Goal: Task Accomplishment & Management: Use online tool/utility

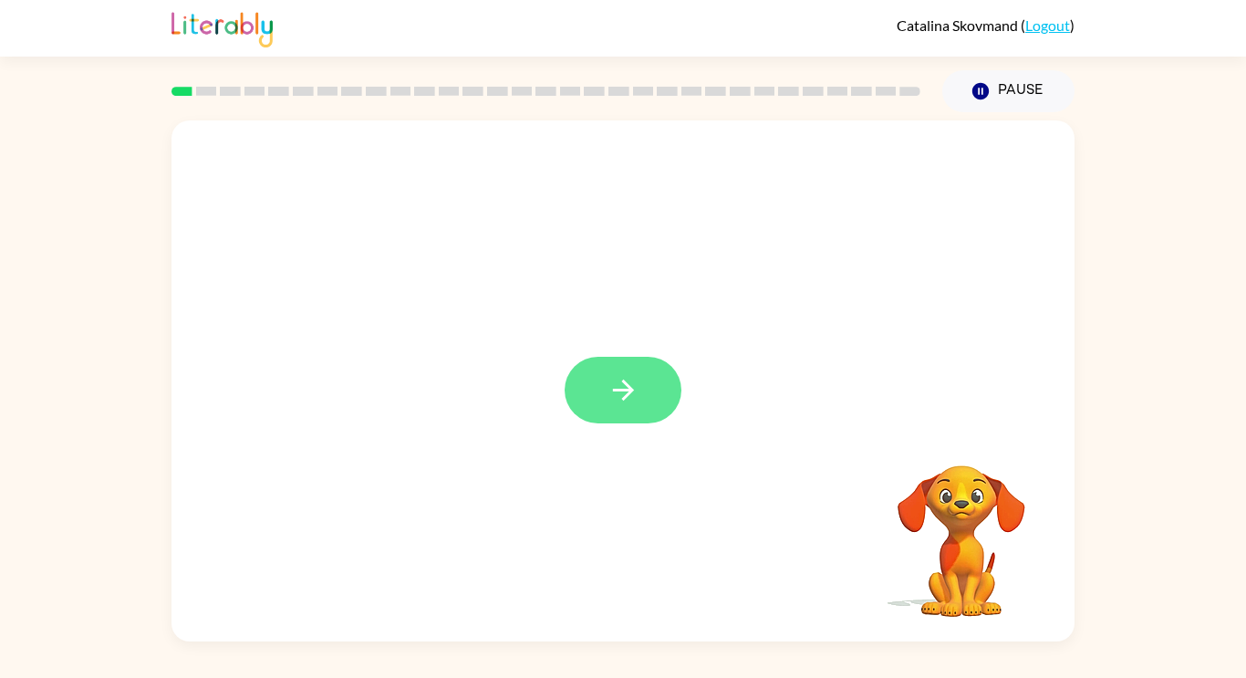
click at [598, 402] on button "button" at bounding box center [622, 390] width 117 height 67
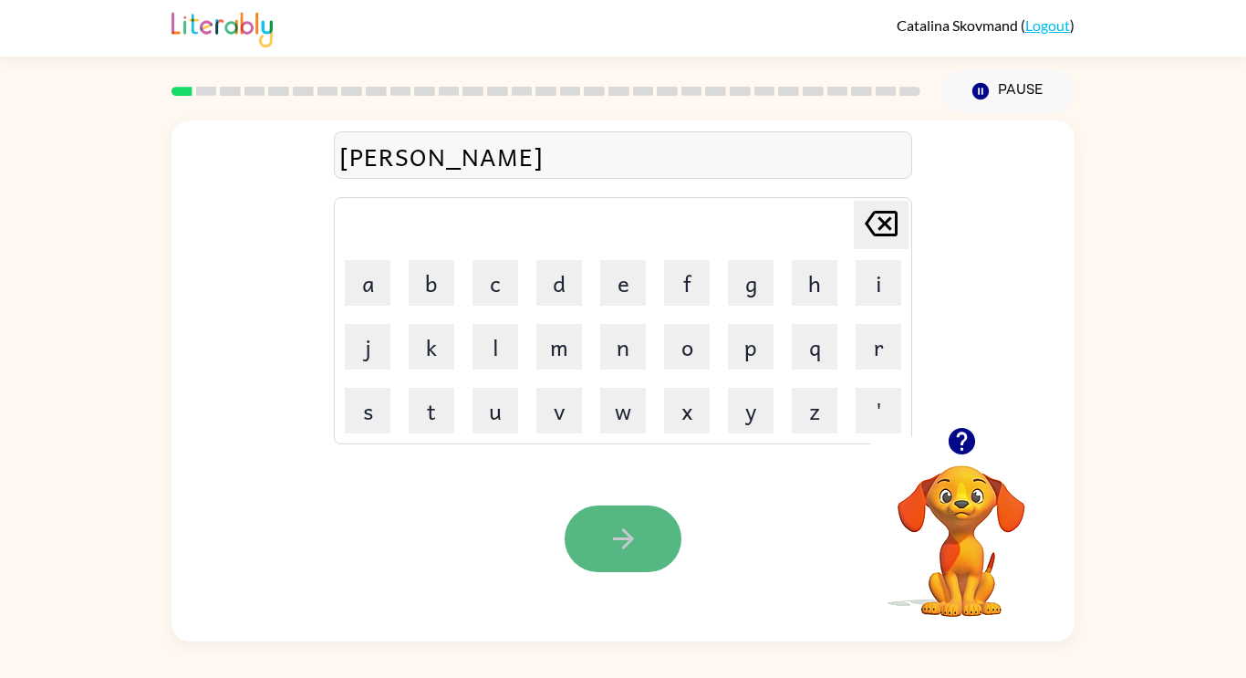
click at [645, 545] on button "button" at bounding box center [622, 538] width 117 height 67
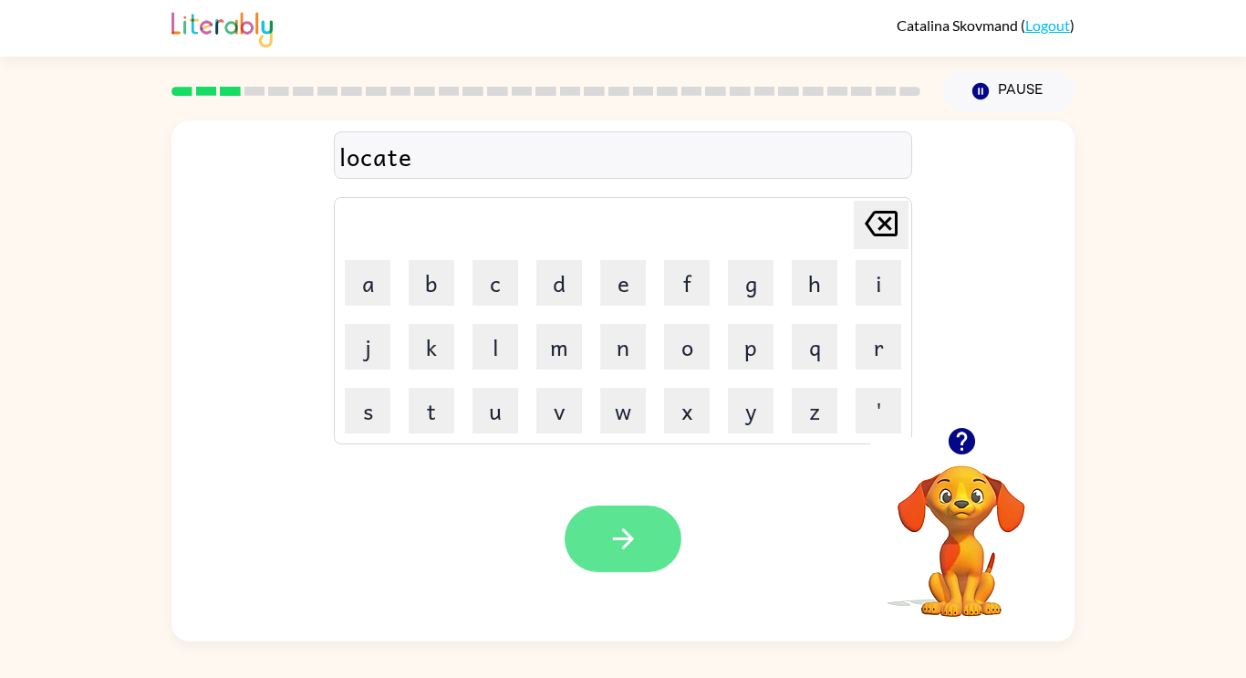
click at [635, 548] on icon "button" at bounding box center [623, 539] width 32 height 32
click at [354, 153] on div "dehind" at bounding box center [622, 156] width 567 height 38
click at [353, 159] on div "dehind" at bounding box center [622, 156] width 567 height 38
click at [415, 161] on div "dehin" at bounding box center [622, 156] width 567 height 38
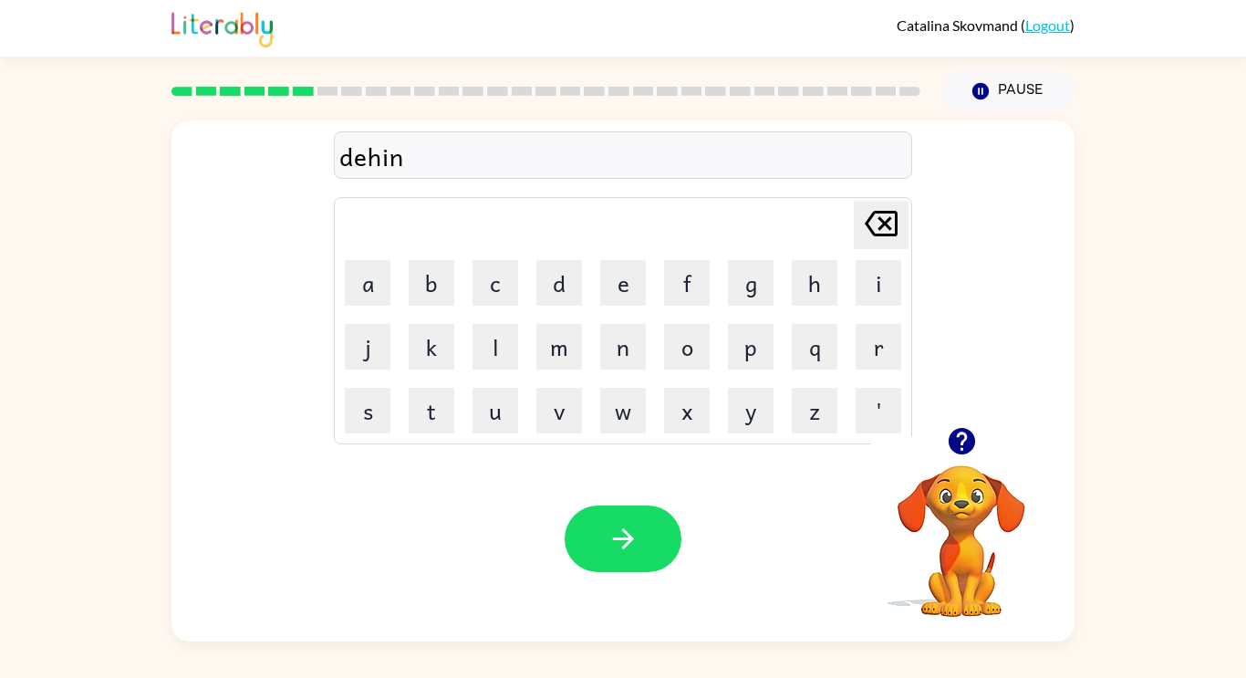
click at [347, 159] on div "dehin" at bounding box center [622, 156] width 567 height 38
click at [513, 171] on div "dehin" at bounding box center [622, 156] width 567 height 38
click at [440, 400] on button "t" at bounding box center [432, 411] width 46 height 46
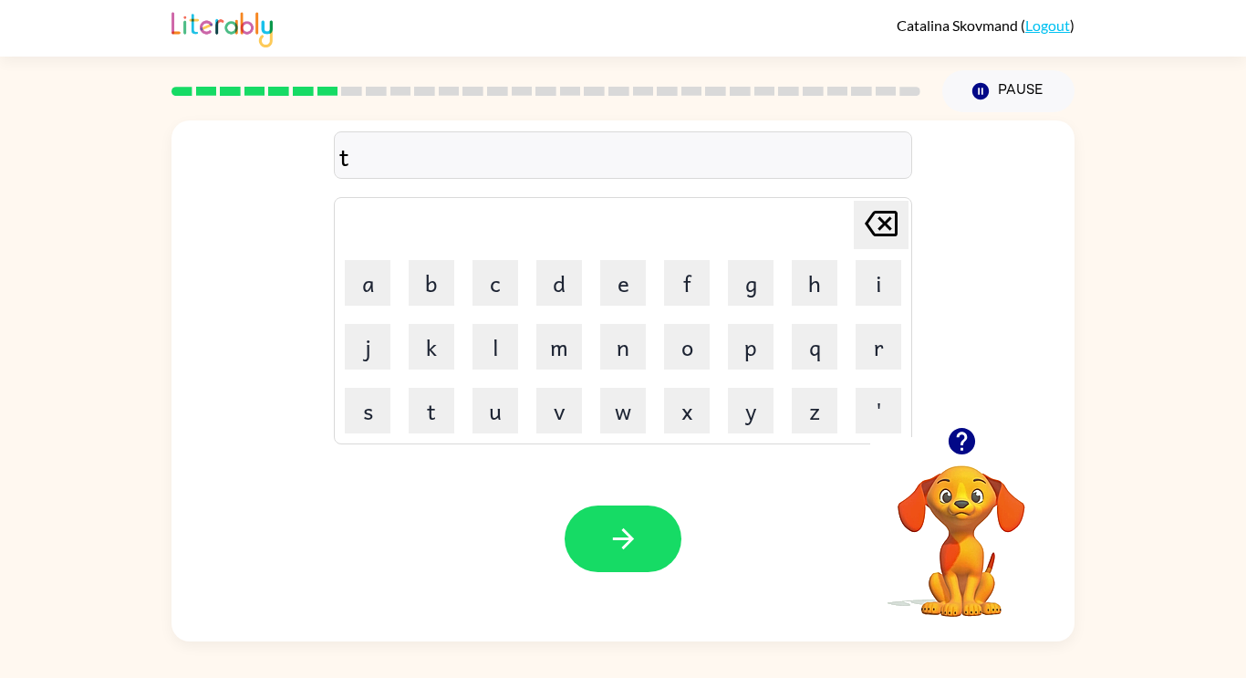
type button "t"
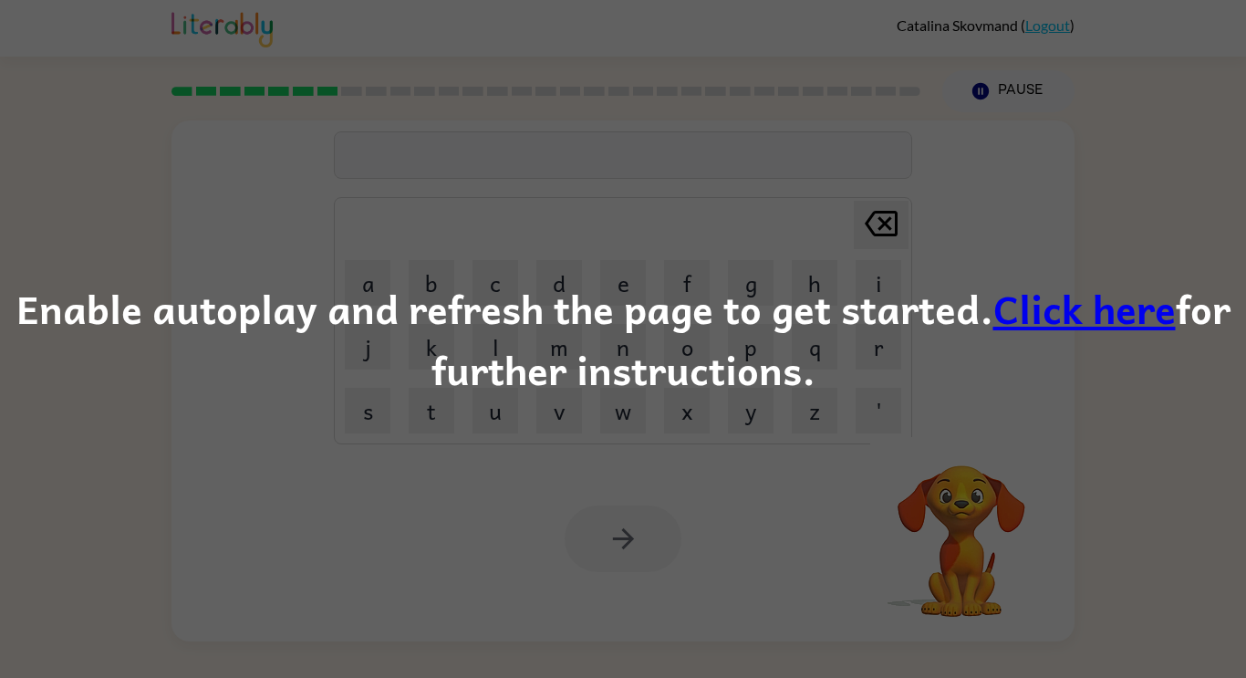
click at [461, 455] on div "Enable autoplay and refresh the page to get started. Click here for further ins…" at bounding box center [623, 339] width 1246 height 678
click at [737, 538] on div "Enable autoplay and refresh the page to get started. Click here for further ins…" at bounding box center [623, 339] width 1246 height 678
click at [1082, 322] on link "Click here" at bounding box center [1084, 307] width 182 height 61
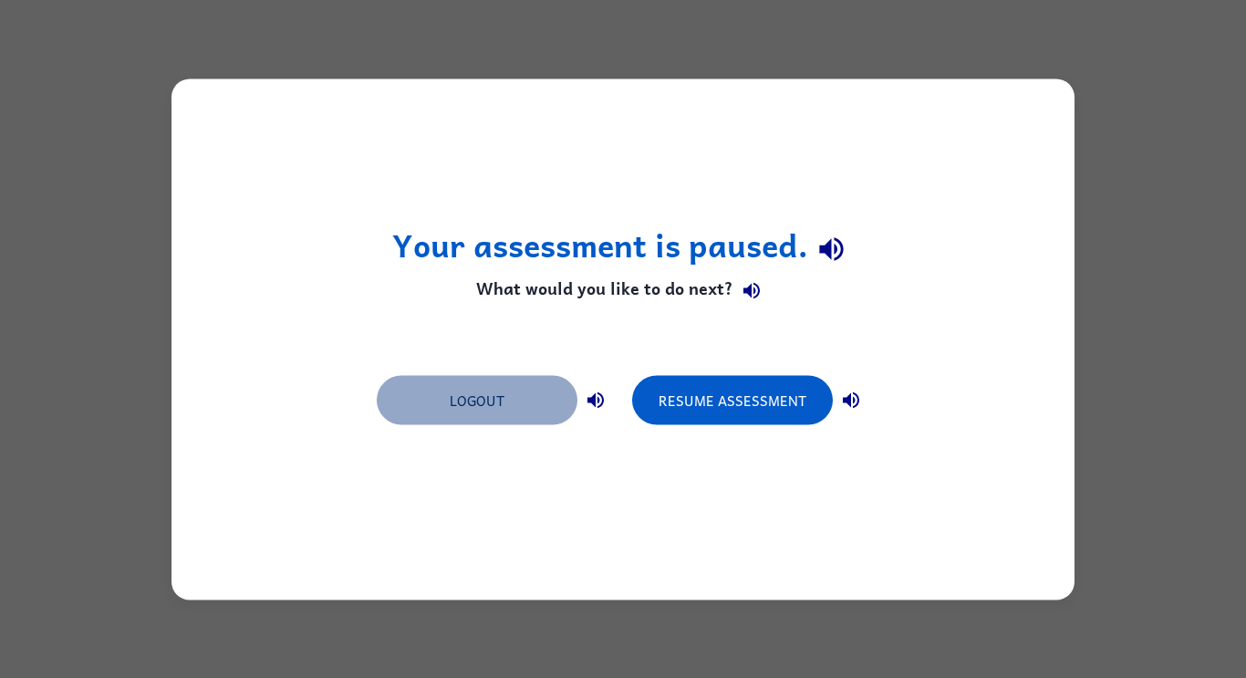
click at [464, 399] on button "Logout" at bounding box center [477, 399] width 201 height 49
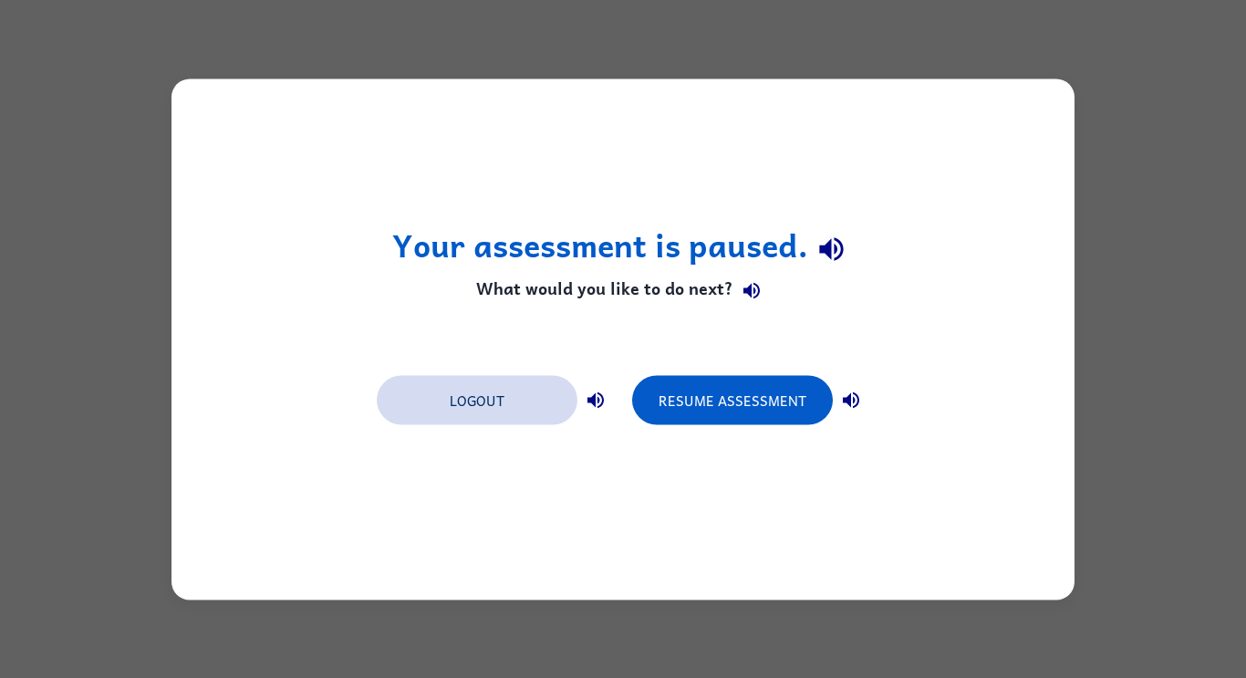
click at [464, 399] on button "Logout" at bounding box center [477, 399] width 201 height 49
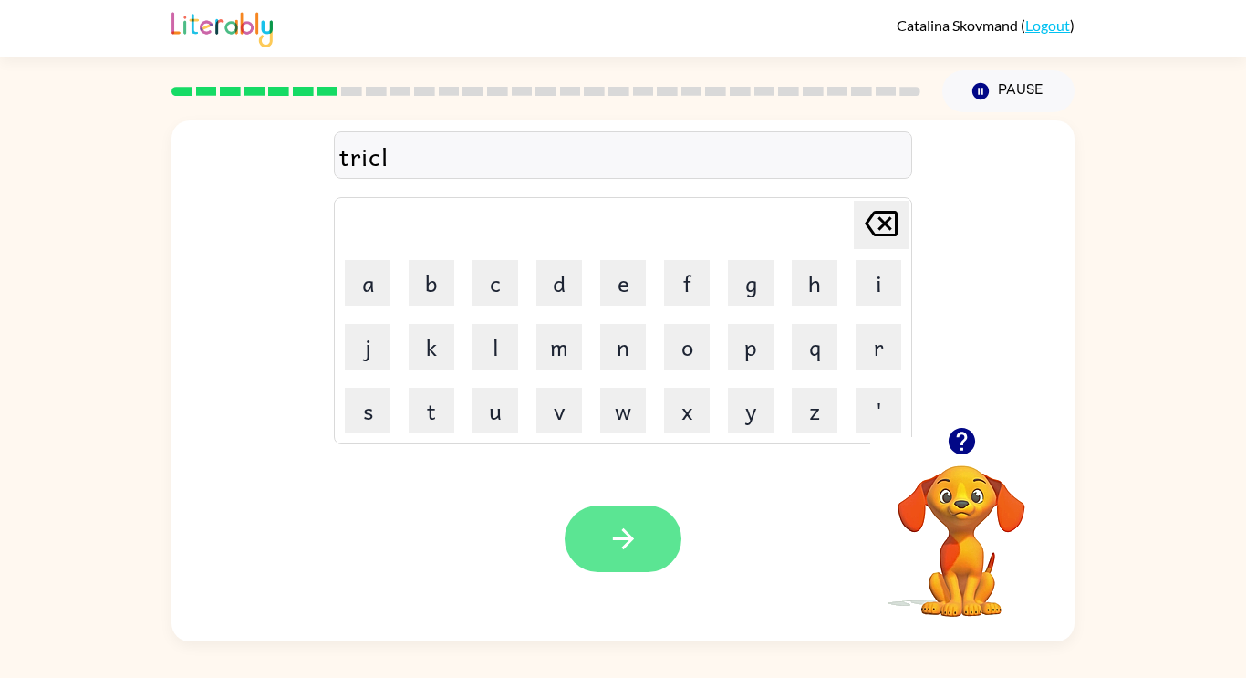
click at [637, 533] on icon "button" at bounding box center [623, 539] width 32 height 32
click at [620, 561] on button "button" at bounding box center [622, 538] width 117 height 67
click at [625, 569] on button "button" at bounding box center [622, 538] width 117 height 67
